Goal: Information Seeking & Learning: Check status

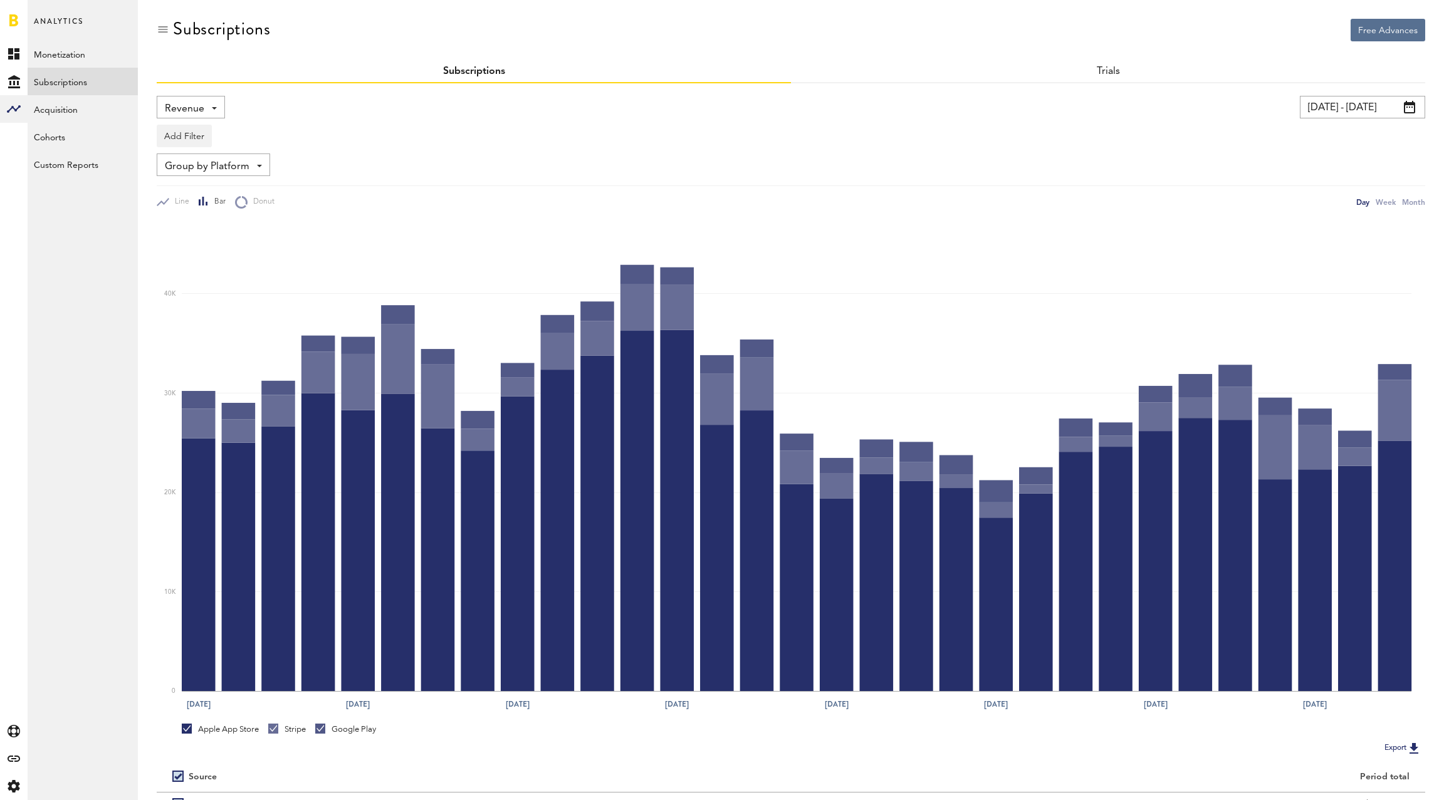
click at [196, 113] on span "Revenue" at bounding box center [184, 108] width 39 height 21
click at [243, 250] on span "New Subscriptions" at bounding box center [232, 242] width 127 height 21
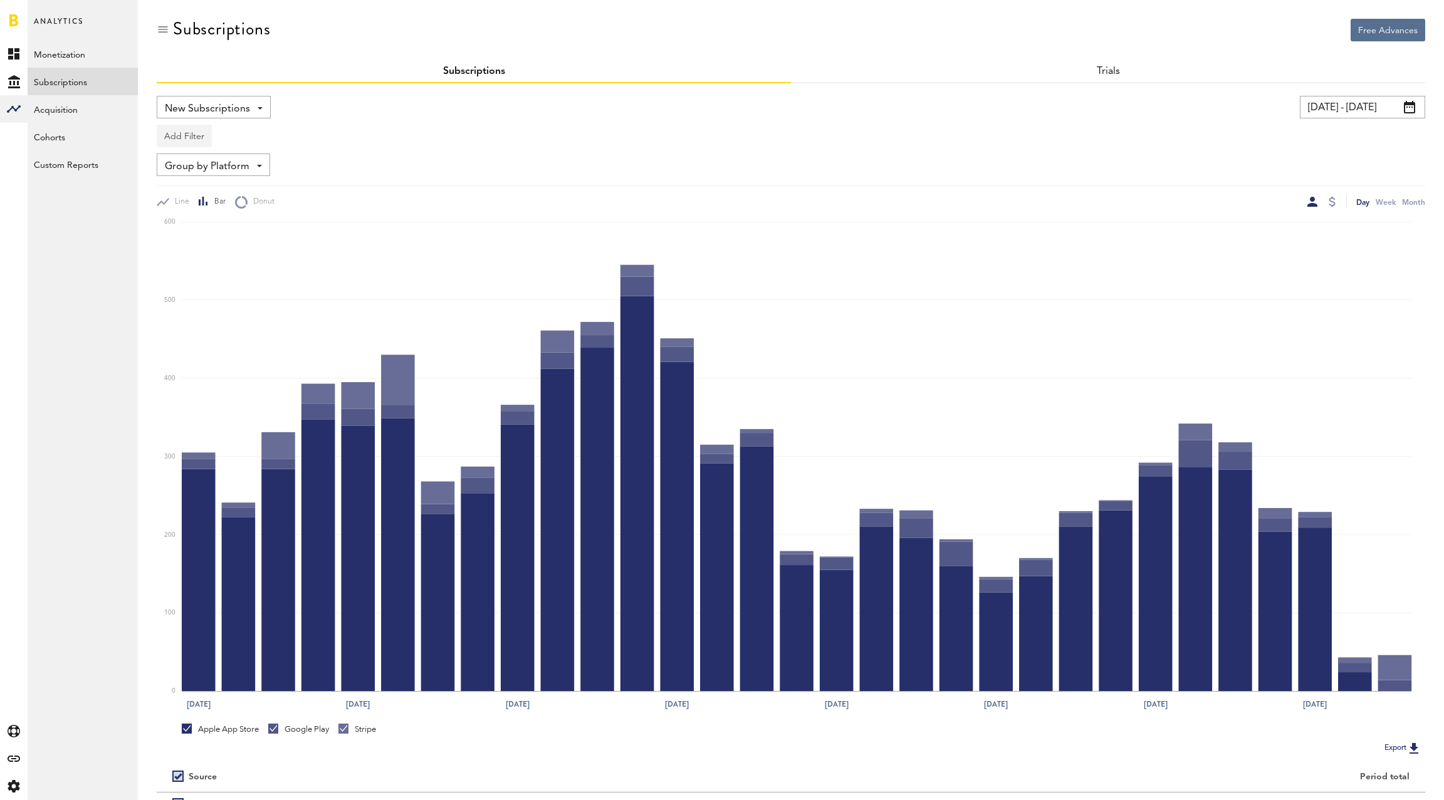
click at [185, 138] on button "Add Filter" at bounding box center [184, 136] width 55 height 23
click at [199, 187] on li "Apps" at bounding box center [215, 191] width 102 height 23
click at [202, 142] on div "Apps" at bounding box center [202, 137] width 55 height 21
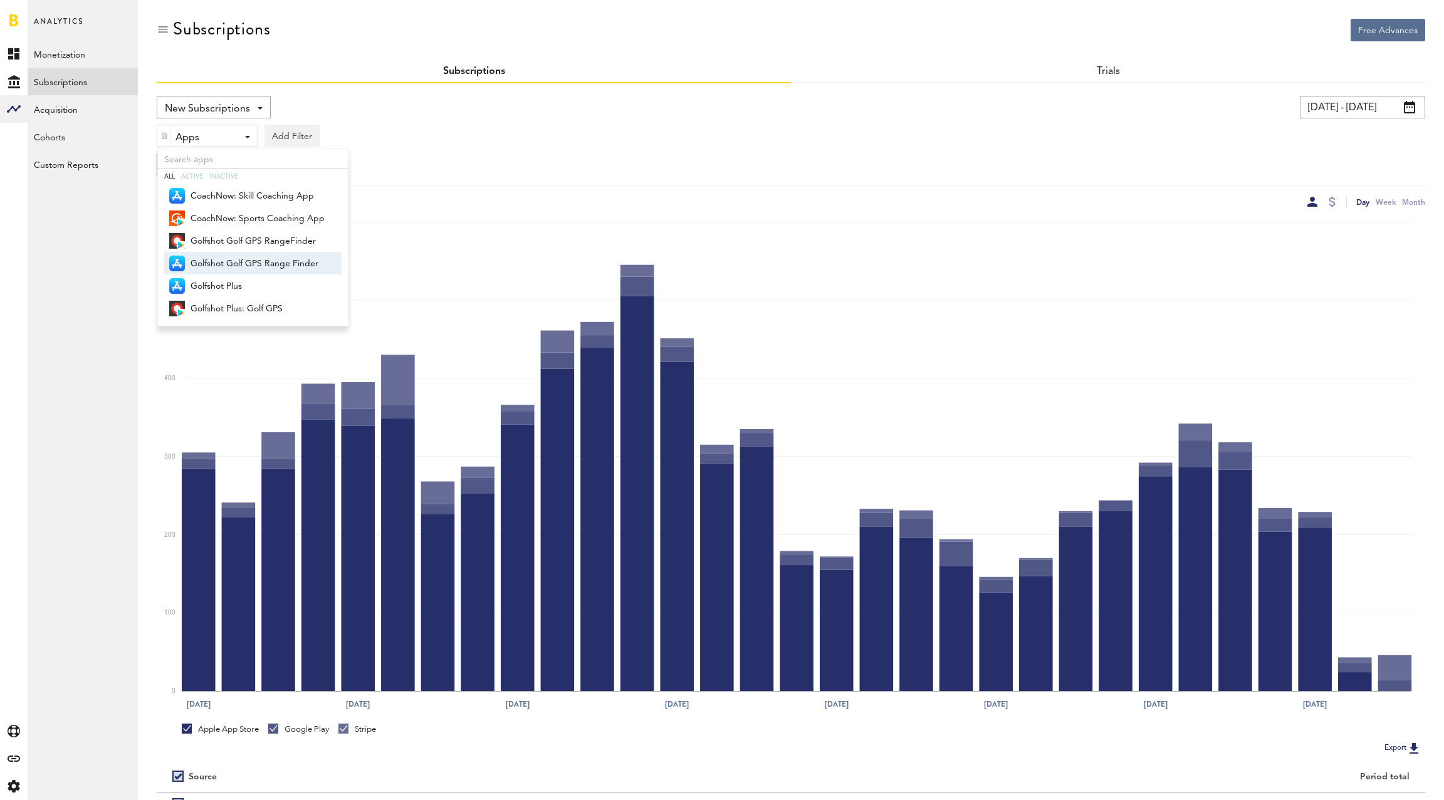
click at [226, 261] on span "Golfshot Golf GPS Range Finder" at bounding box center [257, 263] width 134 height 21
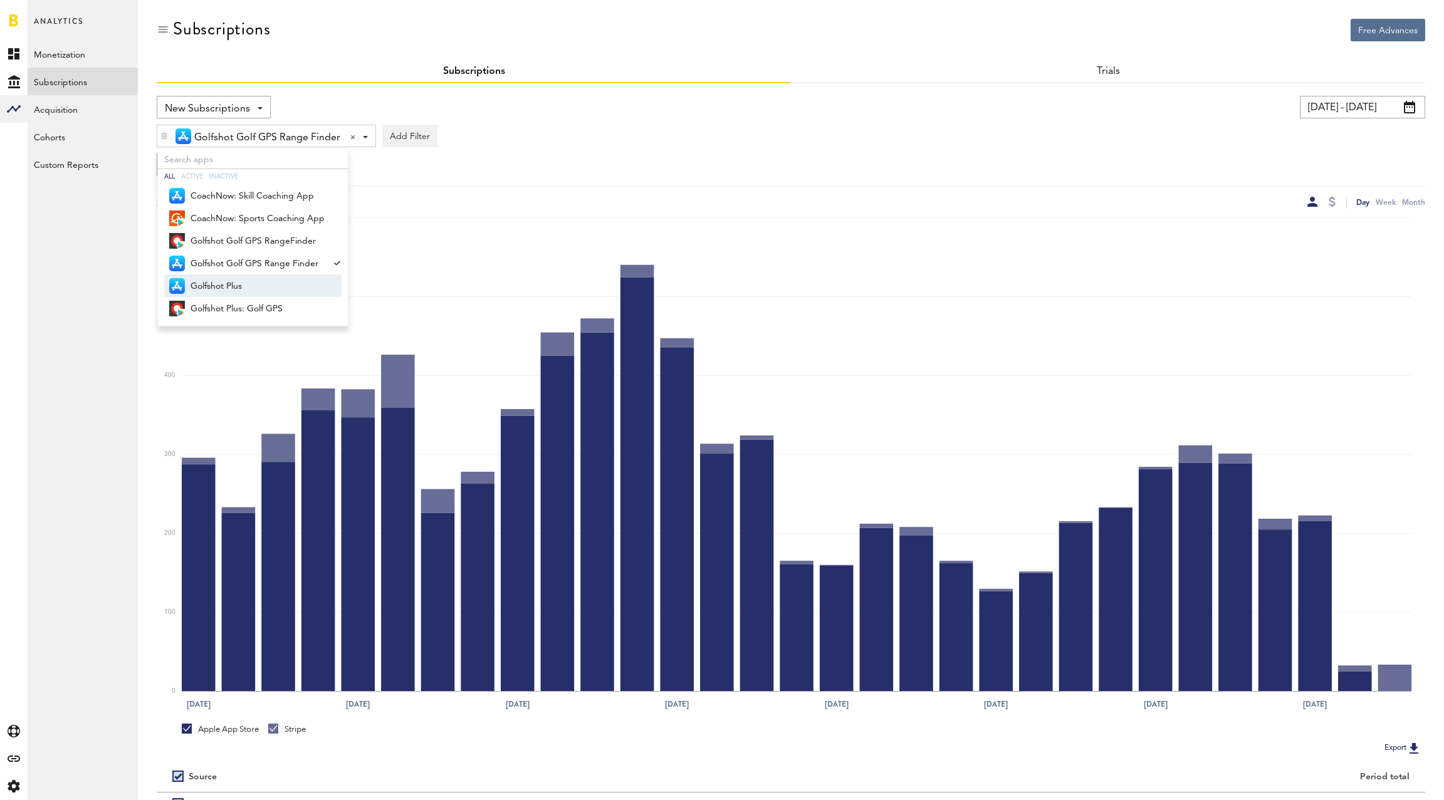
click at [221, 290] on span "Golfshot Plus" at bounding box center [257, 286] width 134 height 21
click at [558, 155] on div "Group by Platform Group by Platform Group by App Group by Subscription Group by…" at bounding box center [791, 165] width 1268 height 23
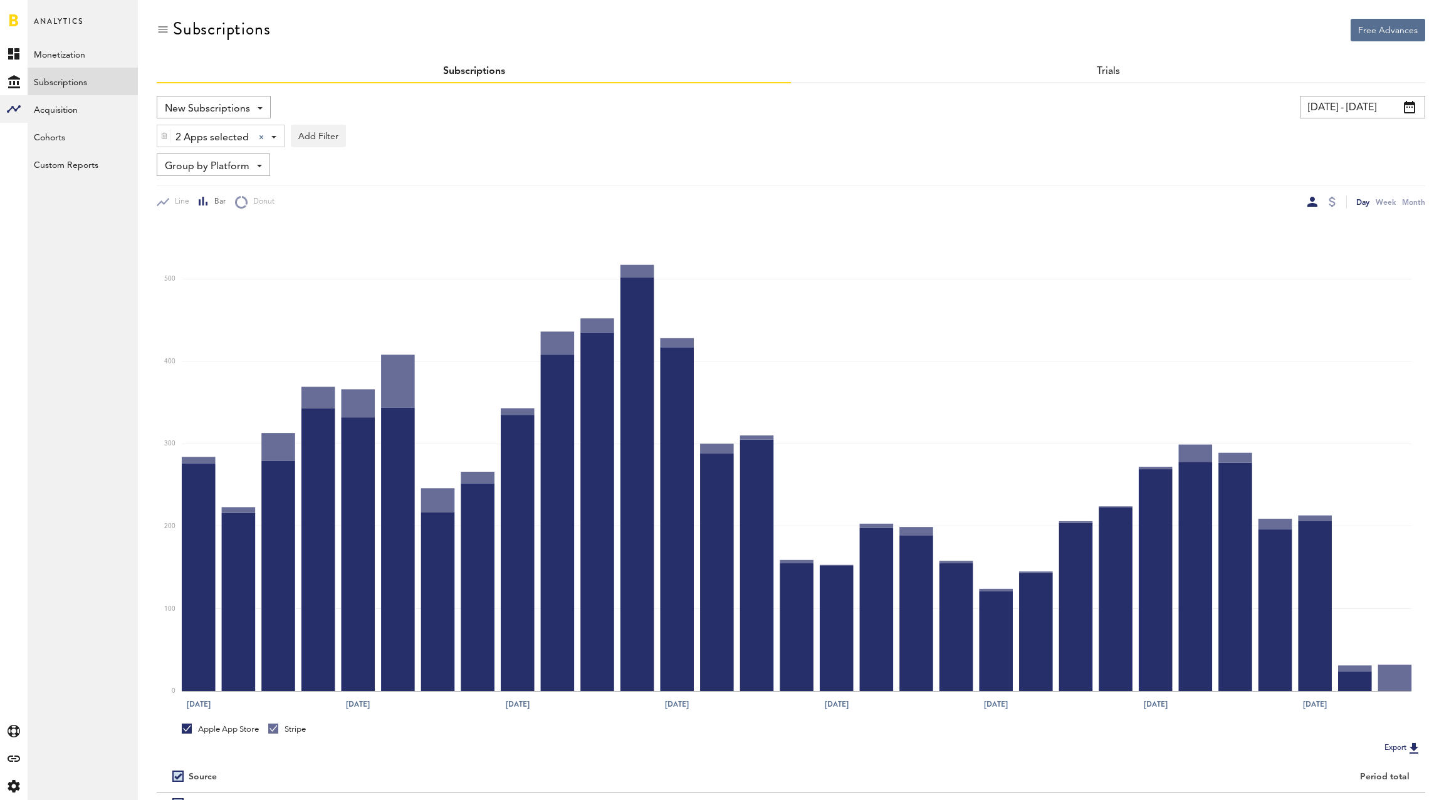
click at [1332, 103] on input "[DATE] - [DATE]" at bounding box center [1362, 107] width 125 height 23
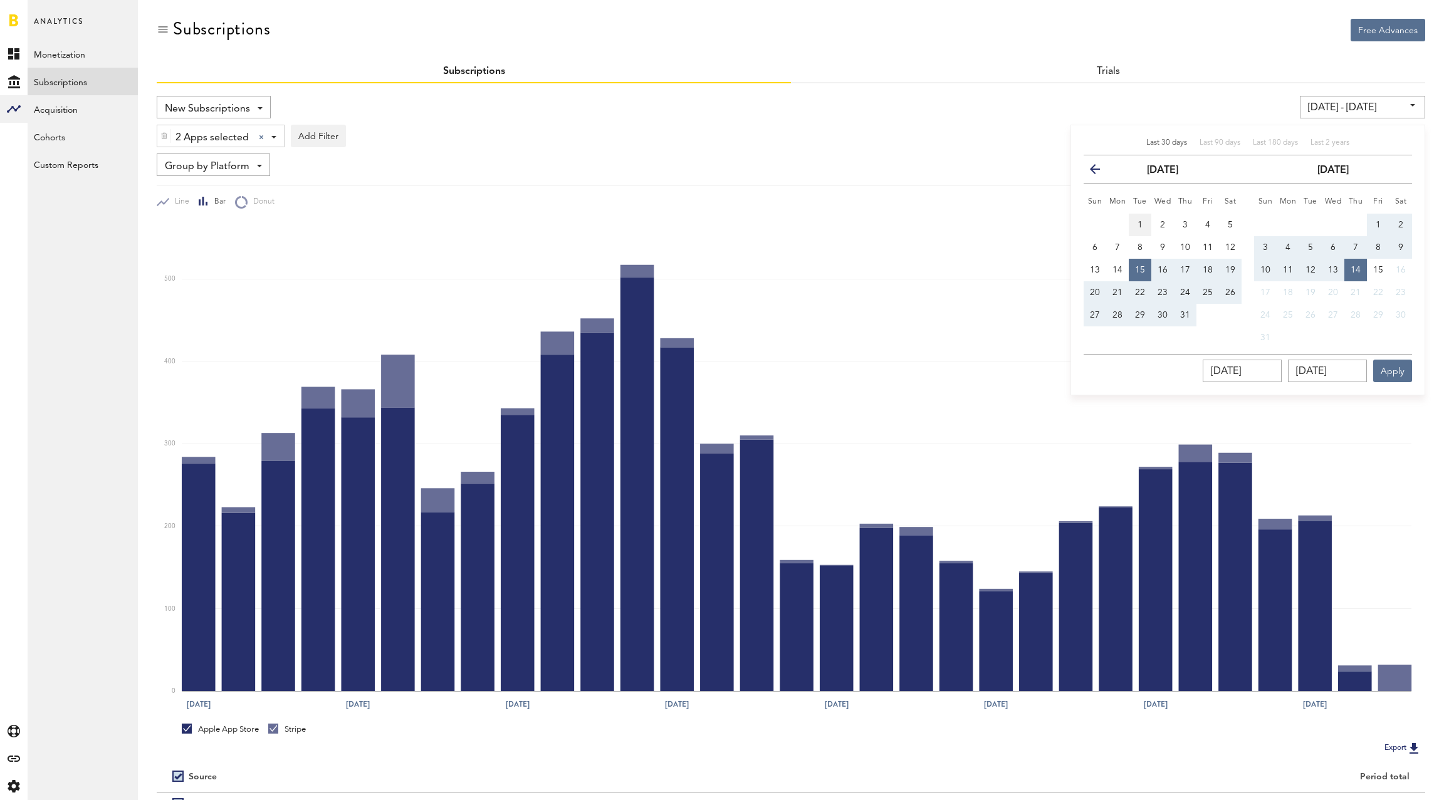
click at [1139, 229] on button "1" at bounding box center [1140, 225] width 23 height 23
type input "[DATE] - [DATE]"
type input "[DATE]"
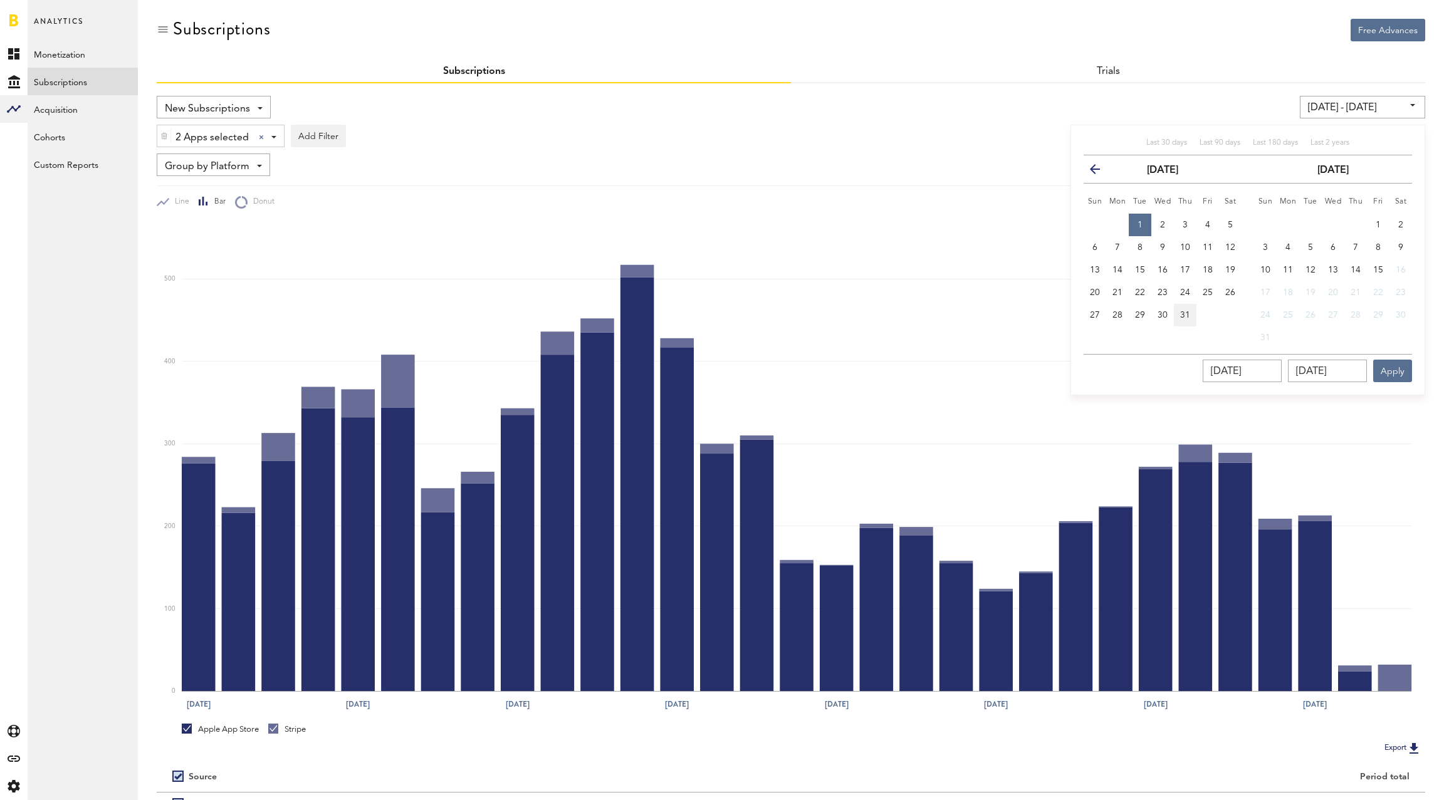
click at [1181, 311] on span "31" at bounding box center [1185, 315] width 10 height 9
type input "[DATE] - [DATE]"
type input "[DATE]"
click at [1396, 371] on button "Apply" at bounding box center [1392, 371] width 39 height 23
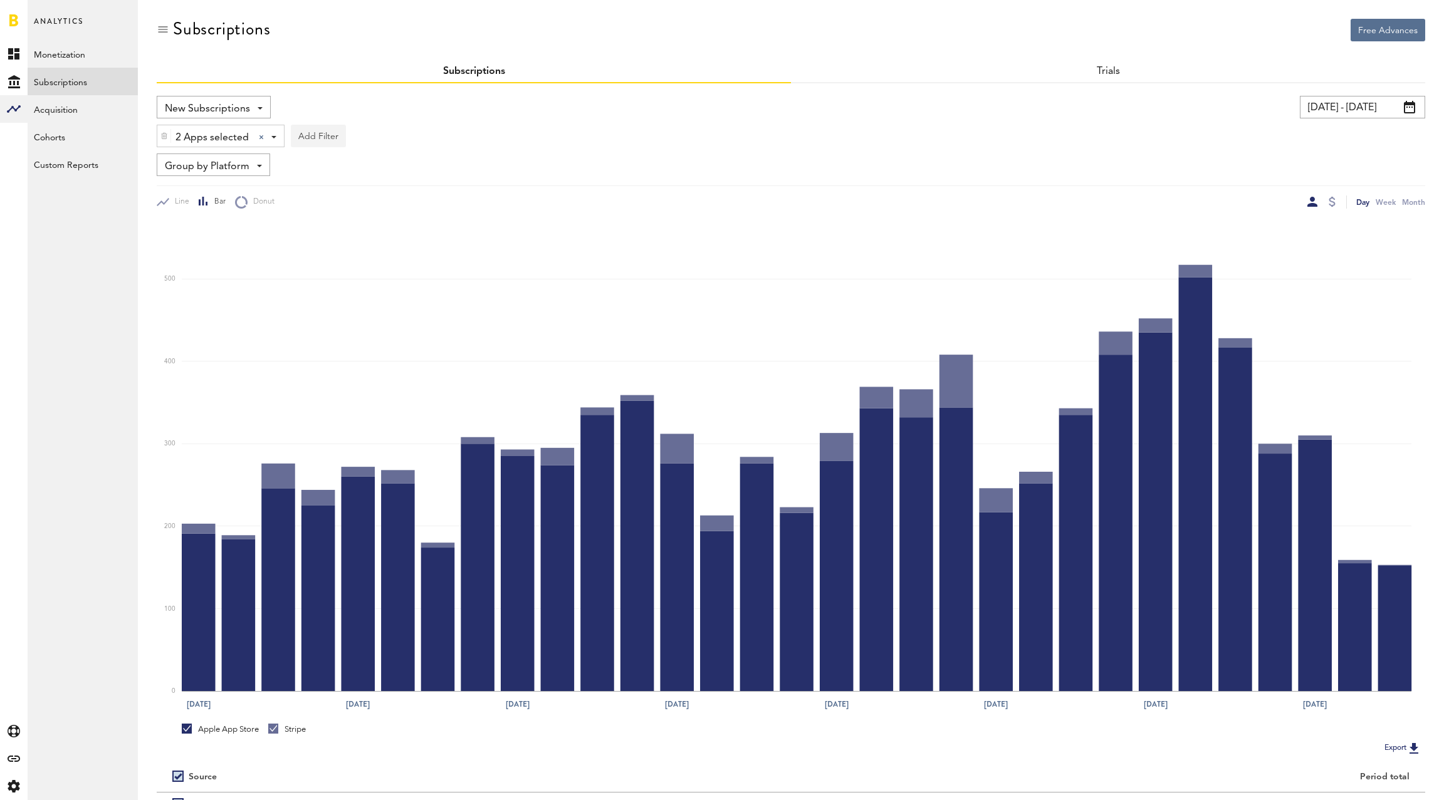
click at [331, 131] on button "Add Filter" at bounding box center [318, 136] width 55 height 23
click at [348, 215] on li "Subscriptions" at bounding box center [349, 213] width 102 height 23
click at [297, 137] on img at bounding box center [299, 136] width 8 height 9
click at [217, 170] on span "Group by Platform" at bounding box center [207, 166] width 85 height 21
click at [229, 237] on span "Group by Subscription" at bounding box center [232, 239] width 127 height 21
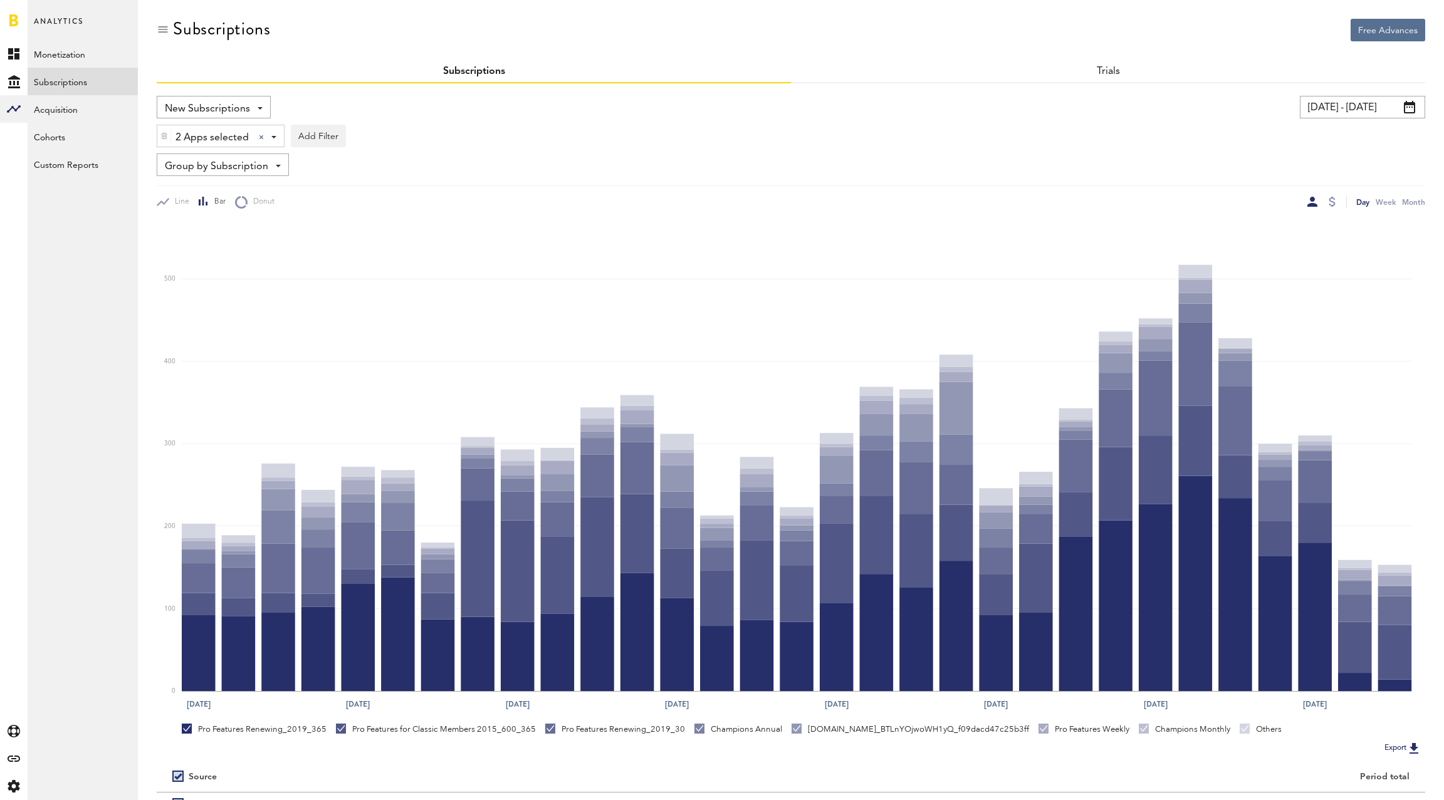
click at [835, 142] on div "2 Apps selected 2 Apps selected All Active Inactive CoachNow: Skill Coaching Ap…" at bounding box center [791, 132] width 1268 height 29
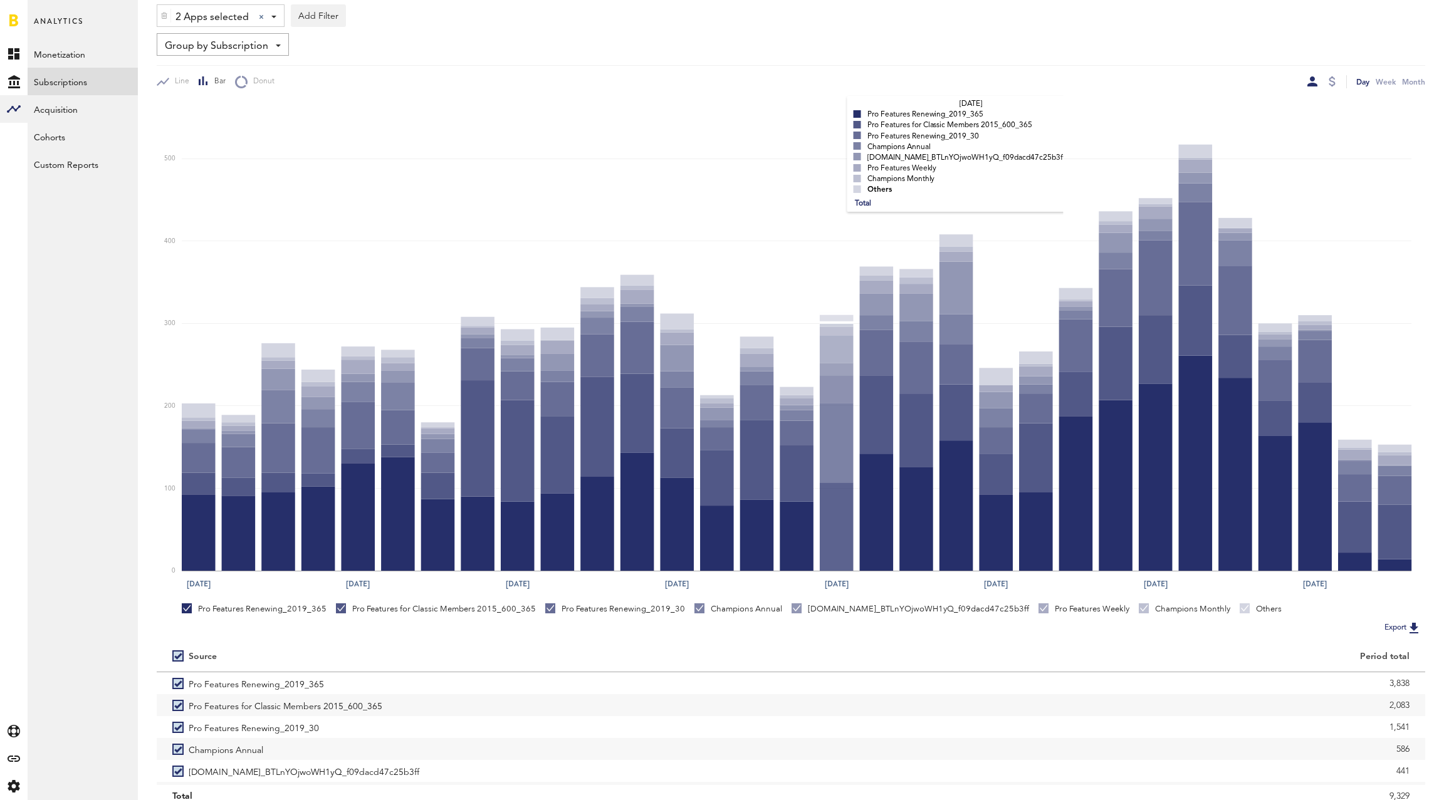
scroll to position [170, 0]
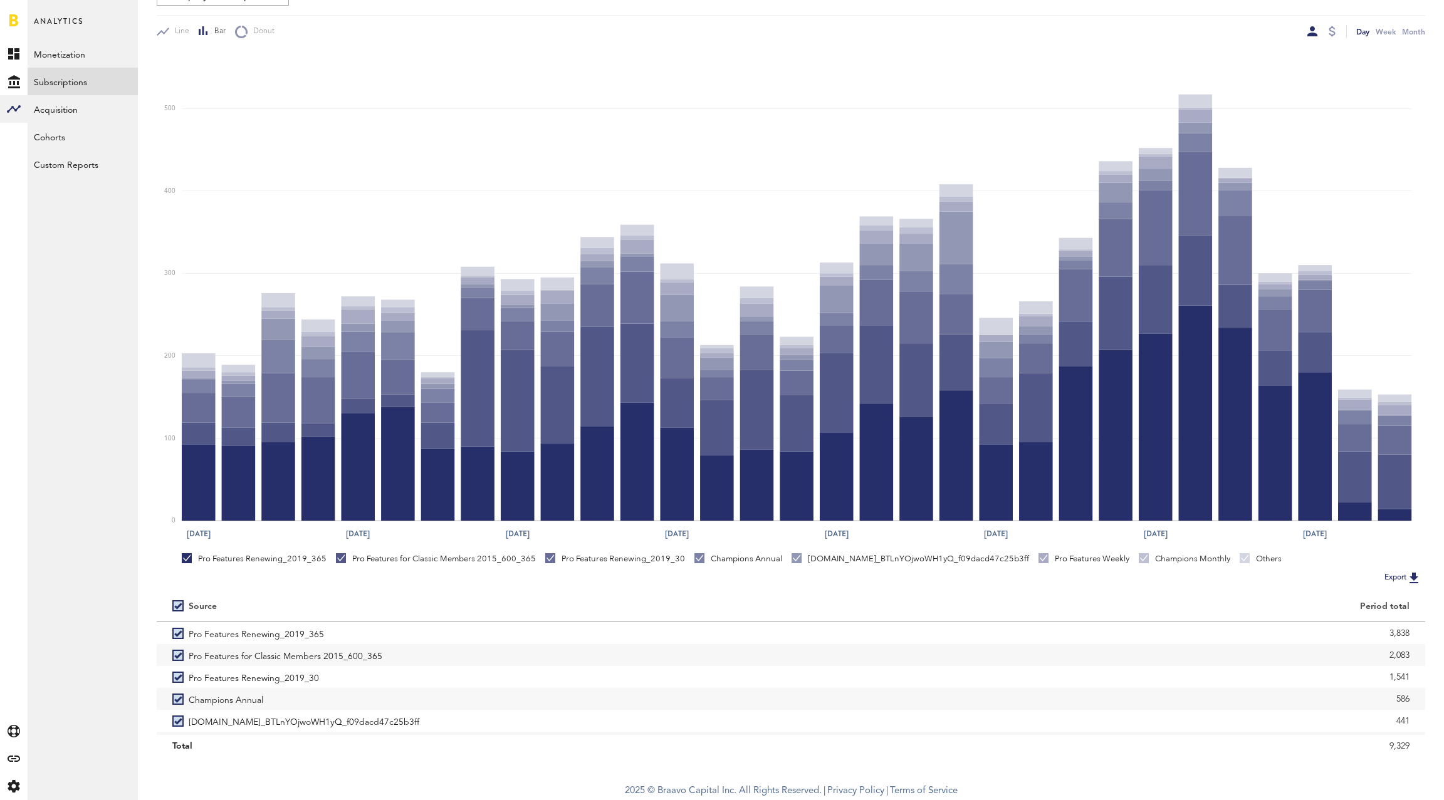
click at [1333, 36] on div at bounding box center [1332, 31] width 10 height 13
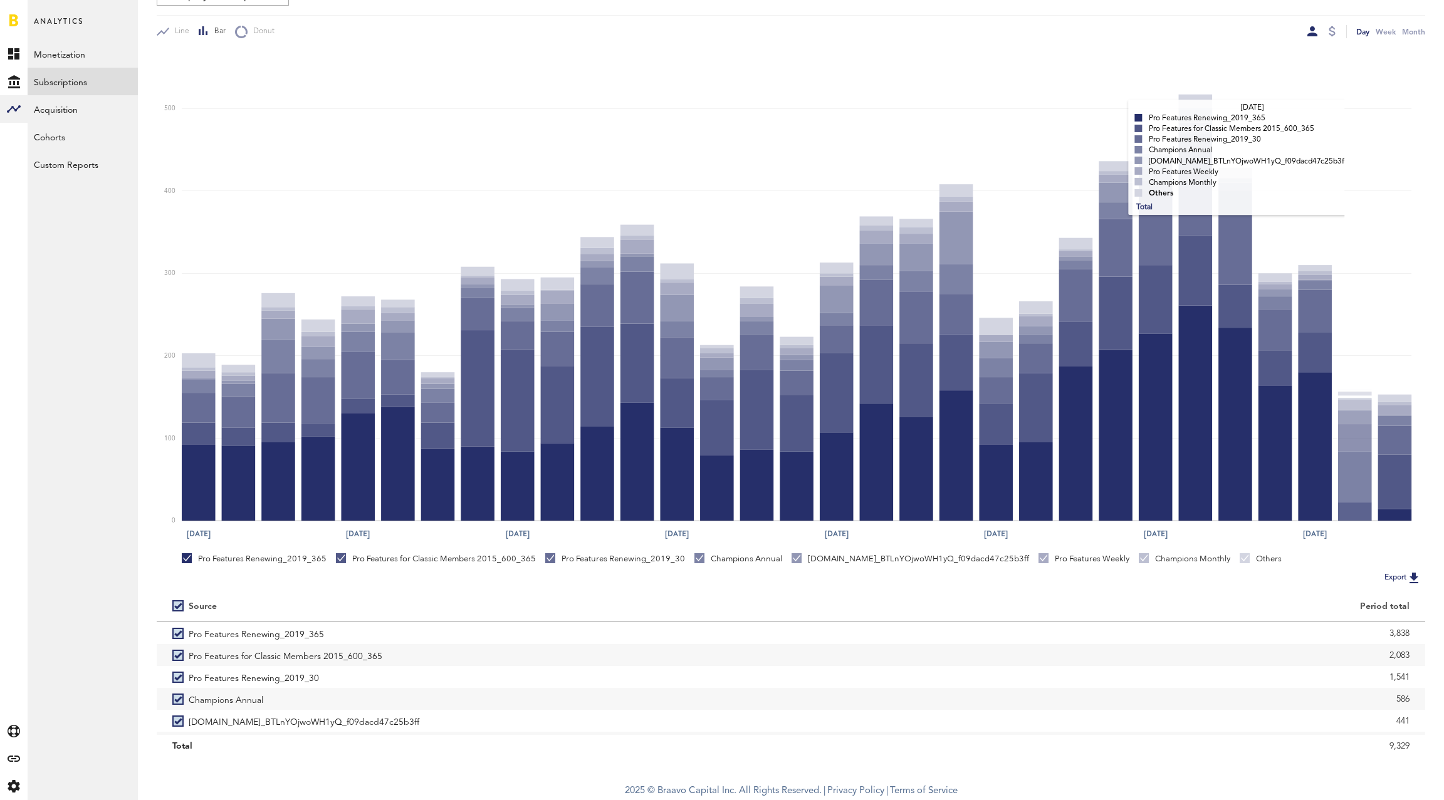
click at [1354, 113] on rect at bounding box center [797, 286] width 1230 height 470
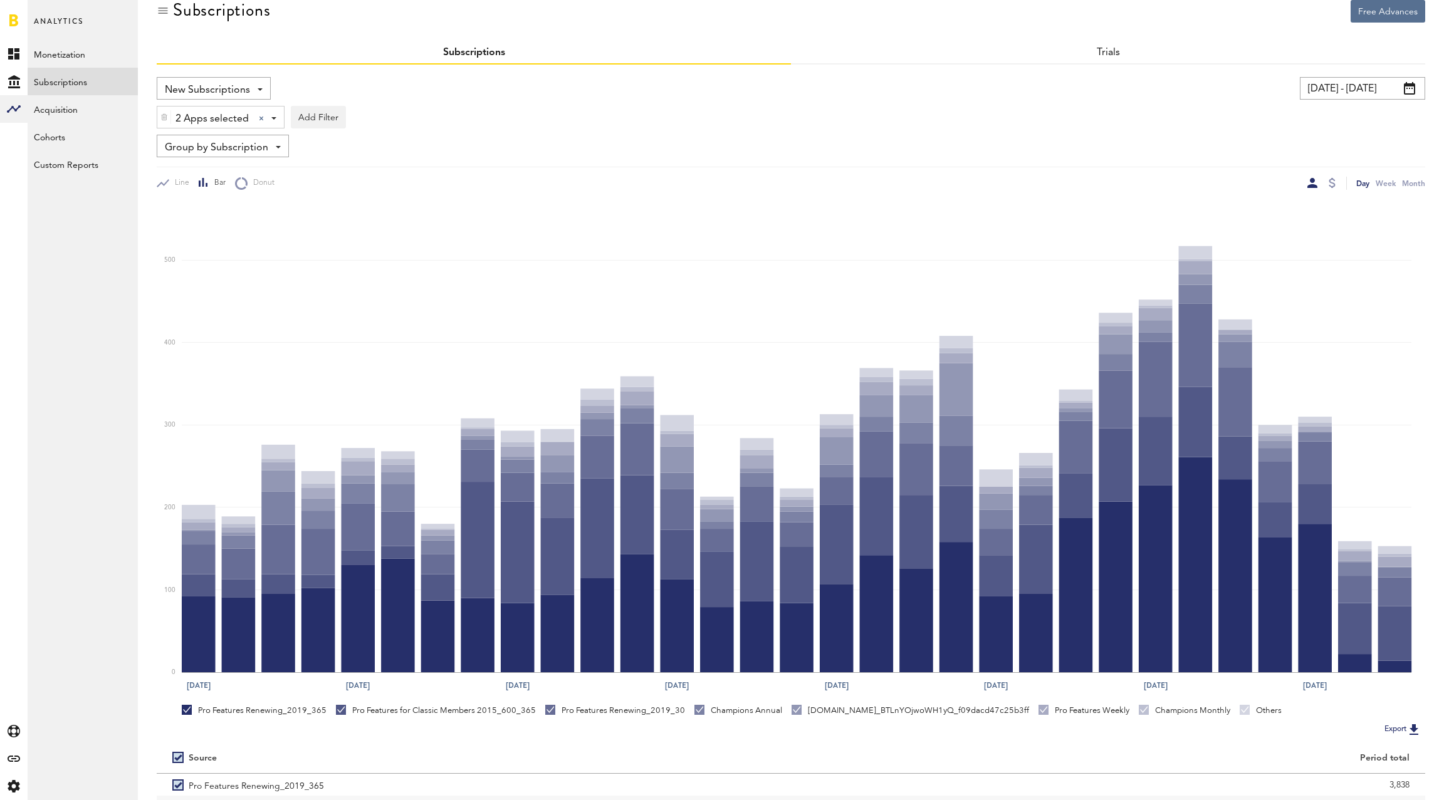
scroll to position [0, 0]
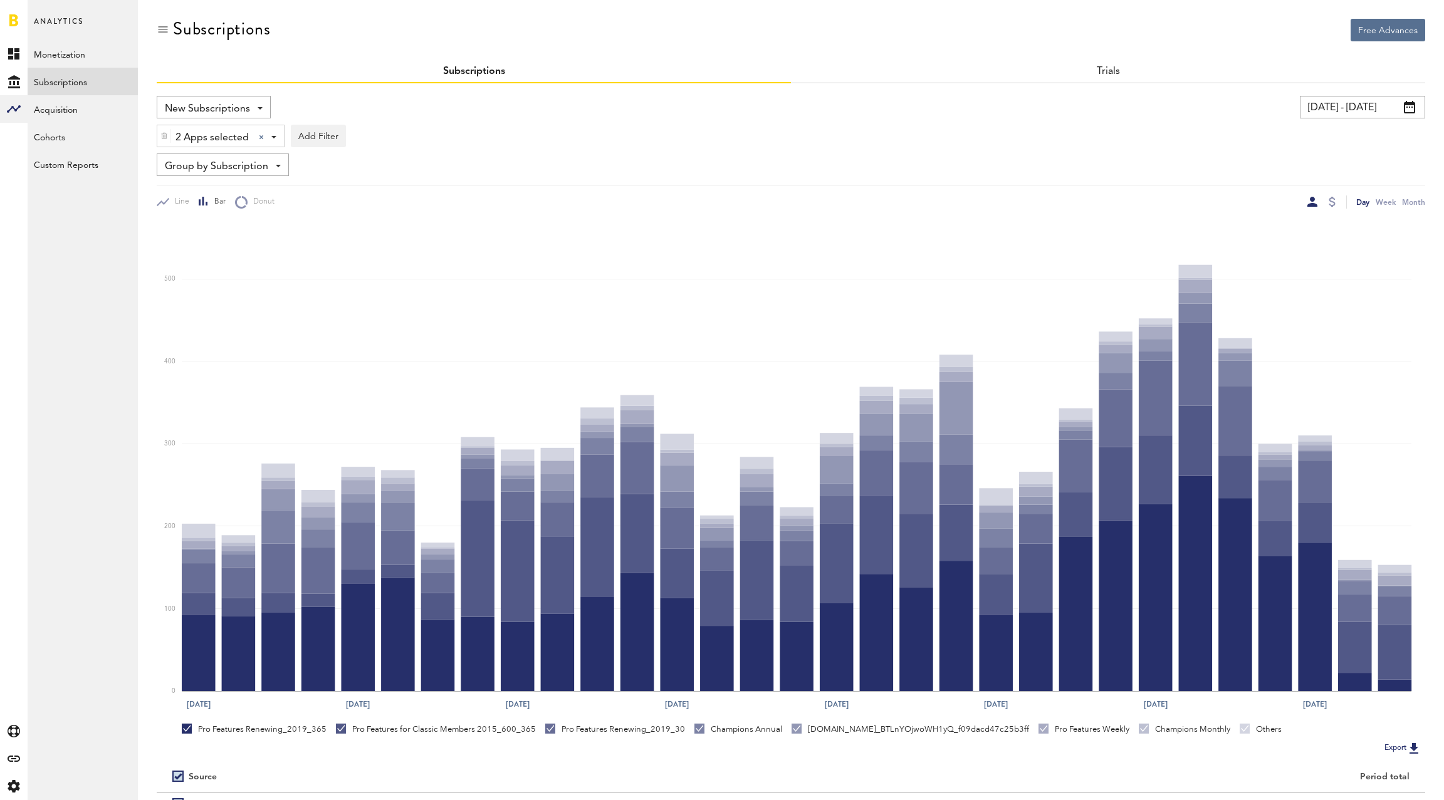
click at [1332, 206] on div at bounding box center [1332, 202] width 10 height 13
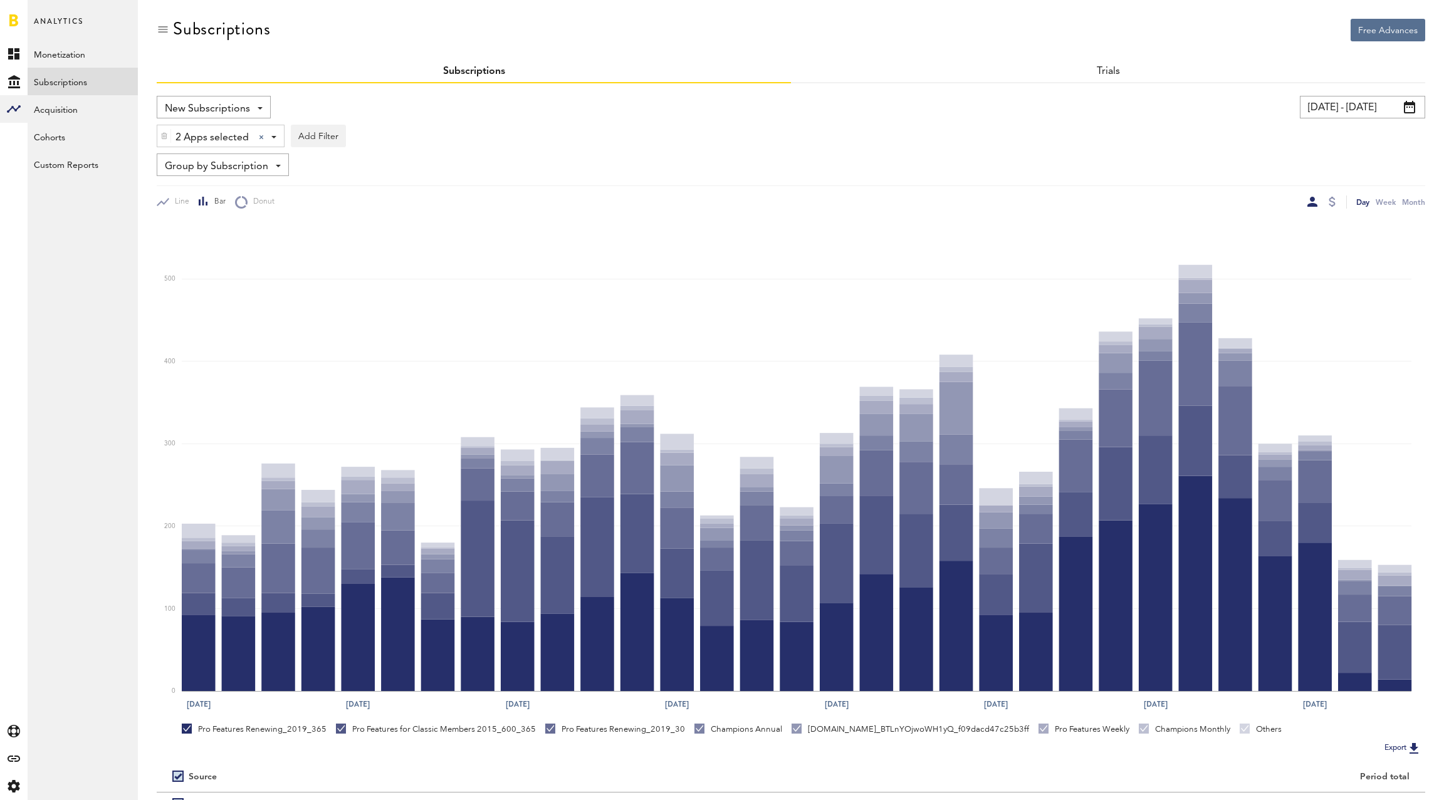
click at [1332, 206] on div at bounding box center [1332, 202] width 10 height 13
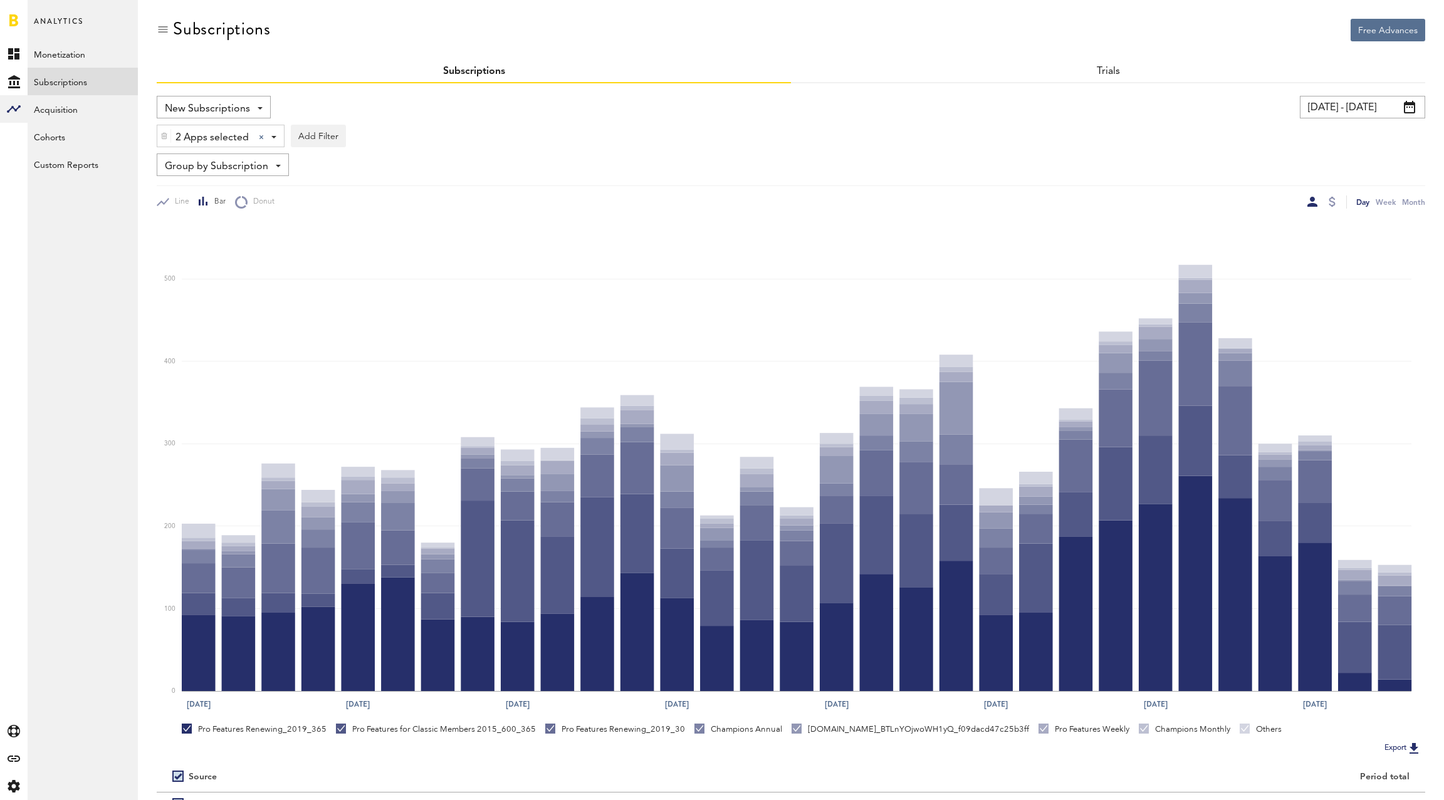
click at [1332, 206] on div at bounding box center [1332, 202] width 10 height 13
click at [1332, 204] on div at bounding box center [1331, 202] width 7 height 10
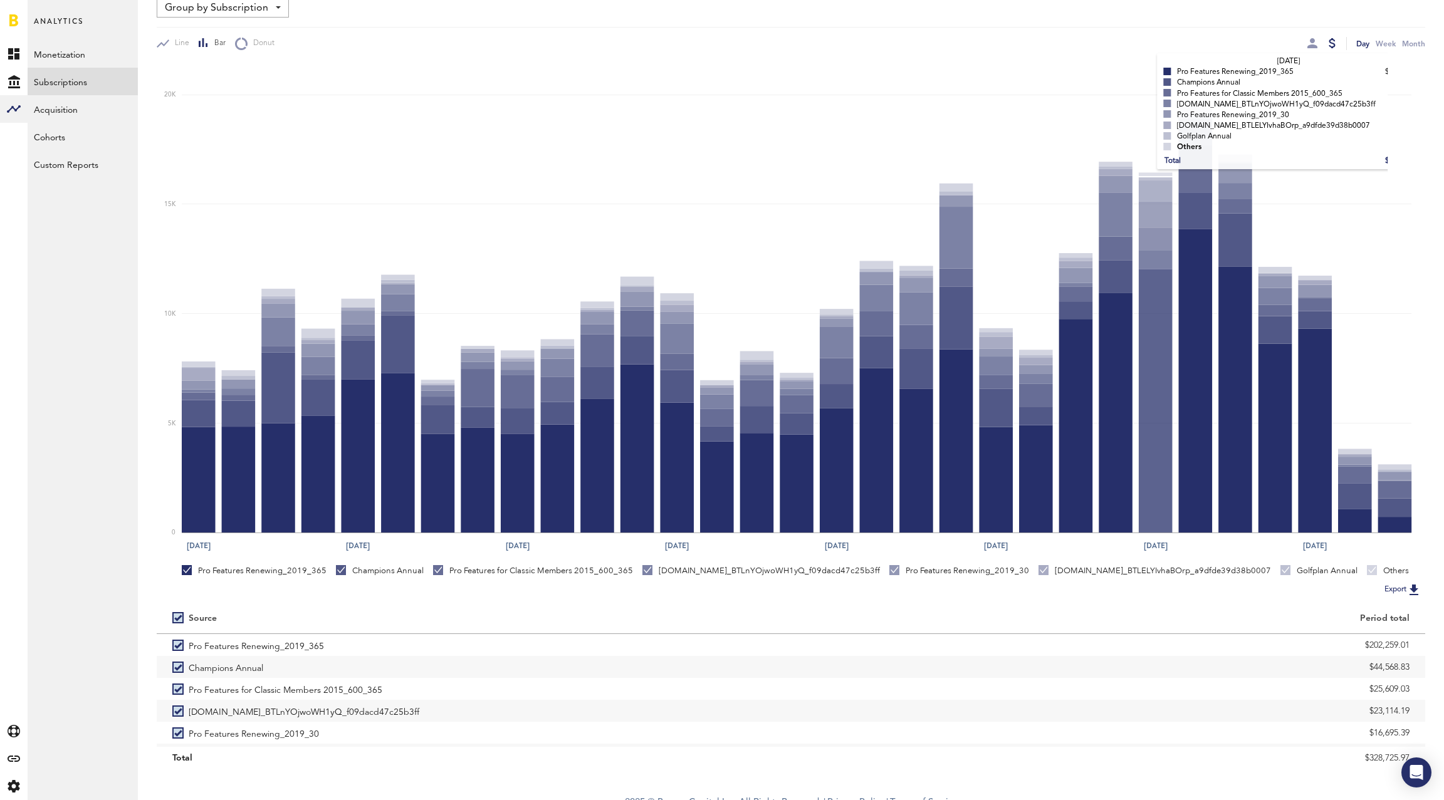
scroll to position [170, 0]
